Goal: Check status

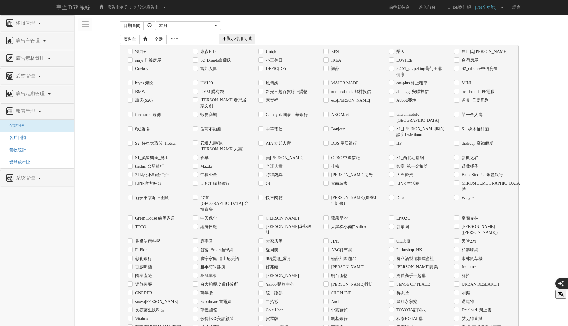
click at [274, 104] on div "家樂福" at bounding box center [287, 100] width 66 height 9
click at [273, 102] on label "家樂福" at bounding box center [271, 101] width 14 height 6
click at [262, 102] on input "家樂福" at bounding box center [260, 100] width 4 height 4
checkbox input "true"
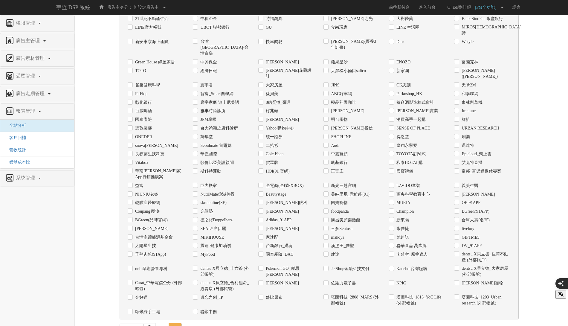
scroll to position [177, 0]
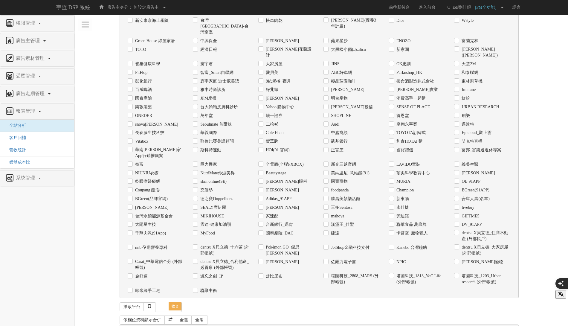
click at [134, 326] on label "日期" at bounding box center [139, 331] width 10 height 6
click at [132, 326] on input "日期" at bounding box center [130, 331] width 4 height 4
checkbox input "true"
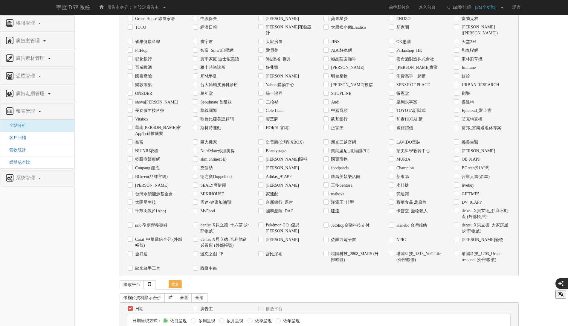
click at [163, 302] on div "日期 廣告主 播放平台 日期呈現方式： 依日呈現 依周呈現 依月呈現" at bounding box center [319, 320] width 399 height 36
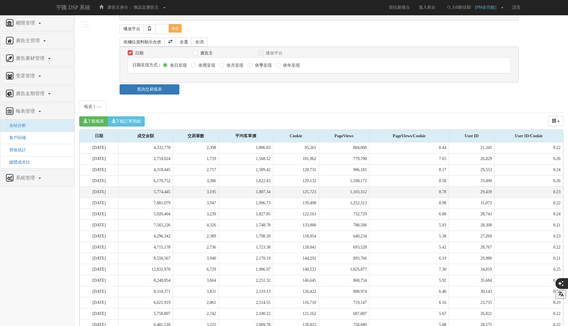
scroll to position [492, 0]
